Goal: Find contact information: Find contact information

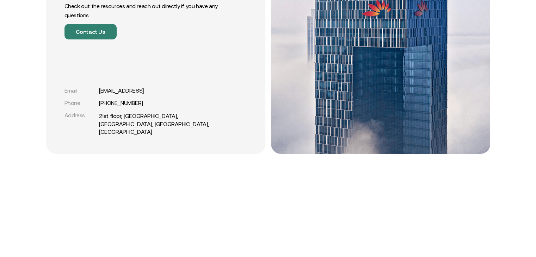
scroll to position [169, 0]
drag, startPoint x: 66, startPoint y: 97, endPoint x: 164, endPoint y: 90, distance: 97.6
click at [164, 90] on div "Contact us Check out the resources and reach out directly if you have any quest…" at bounding box center [155, 58] width 219 height 191
copy div "Email support@comfi.ai"
